Goal: Information Seeking & Learning: Learn about a topic

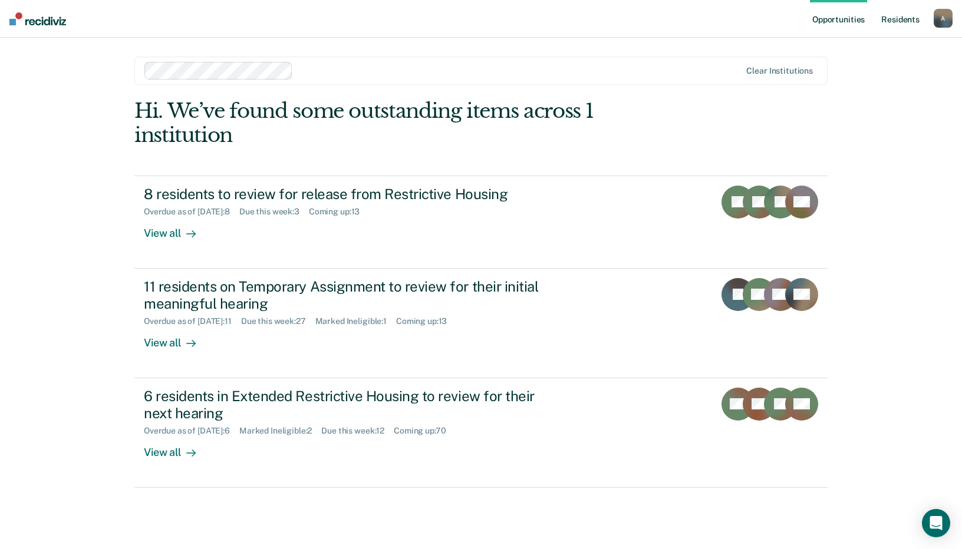
click at [893, 18] on link "Resident s" at bounding box center [900, 19] width 43 height 38
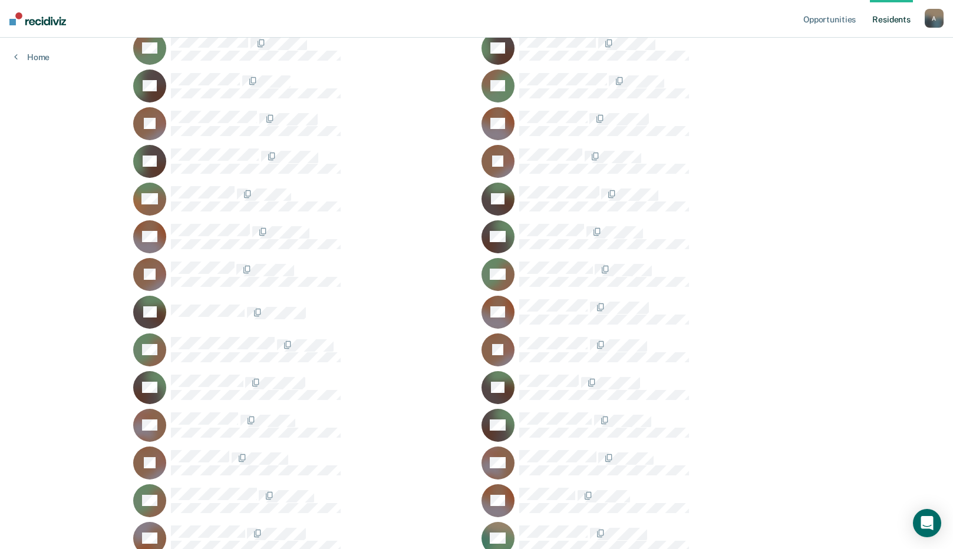
scroll to position [10359, 0]
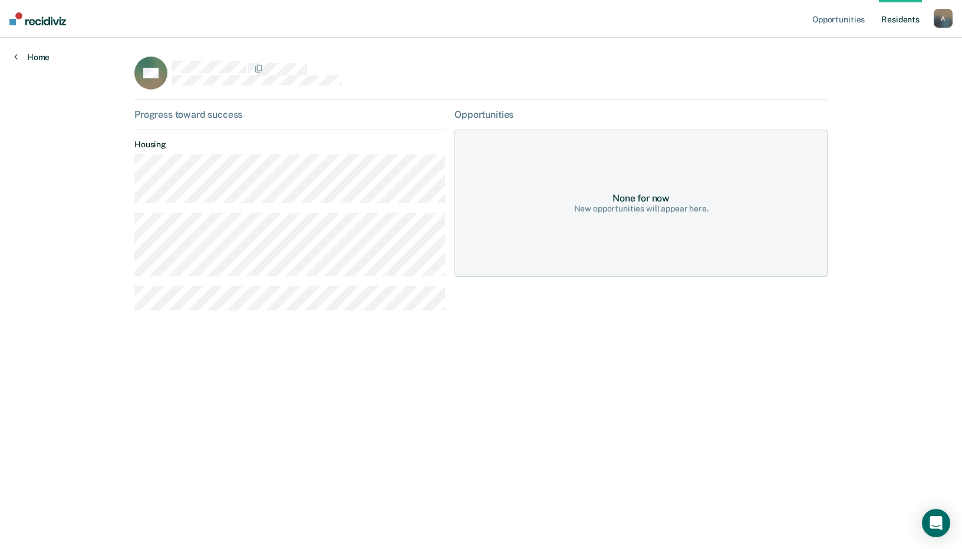
click at [38, 59] on link "Home" at bounding box center [31, 57] width 35 height 11
